Goal: Register for event/course

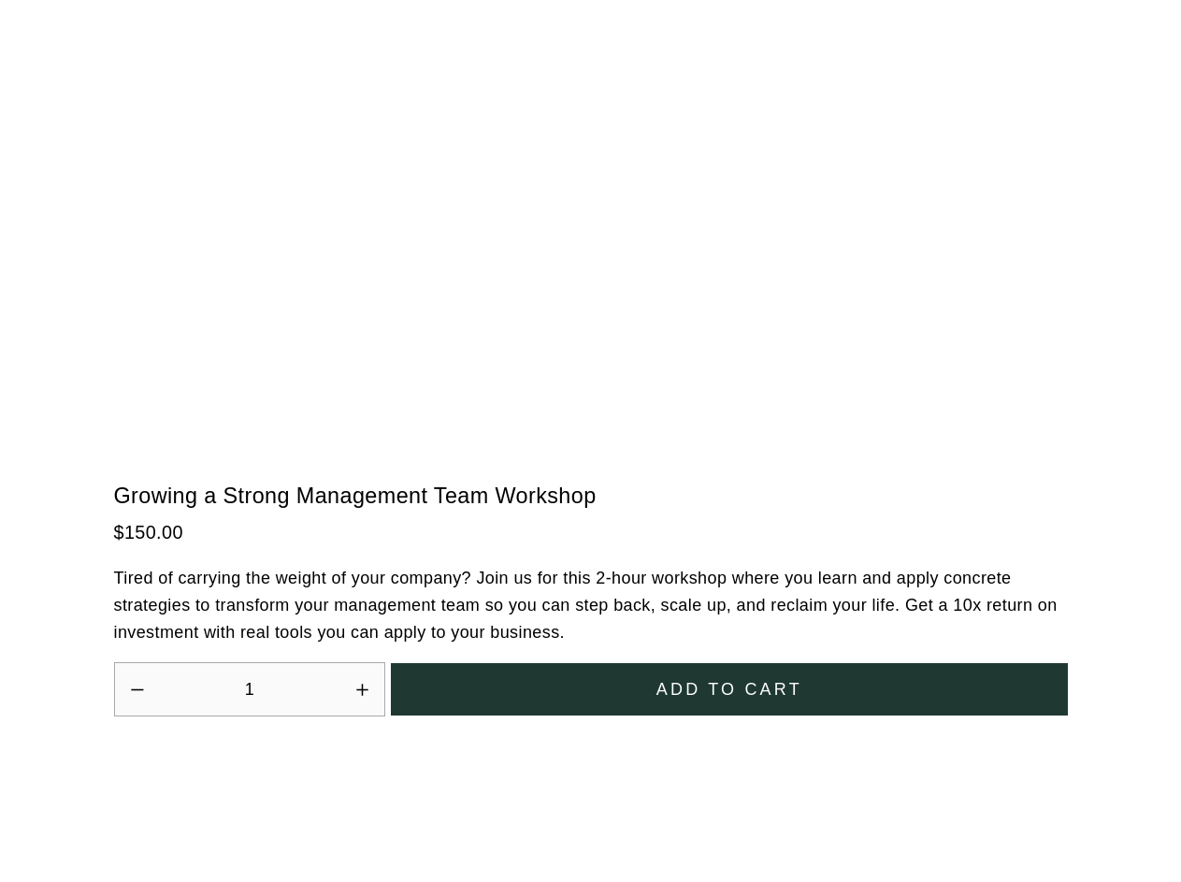
scroll to position [5175, 0]
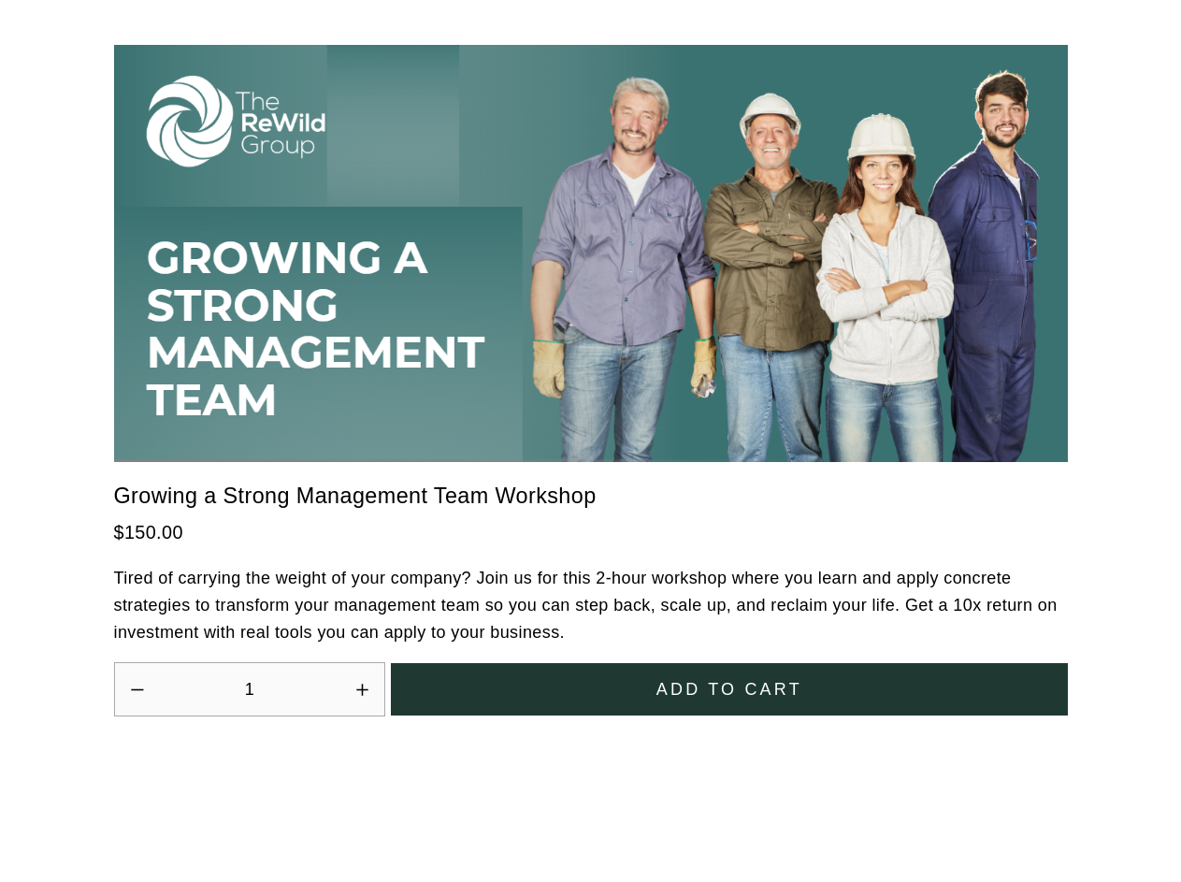
scroll to position [5175, 0]
